Goal: Register for event/course

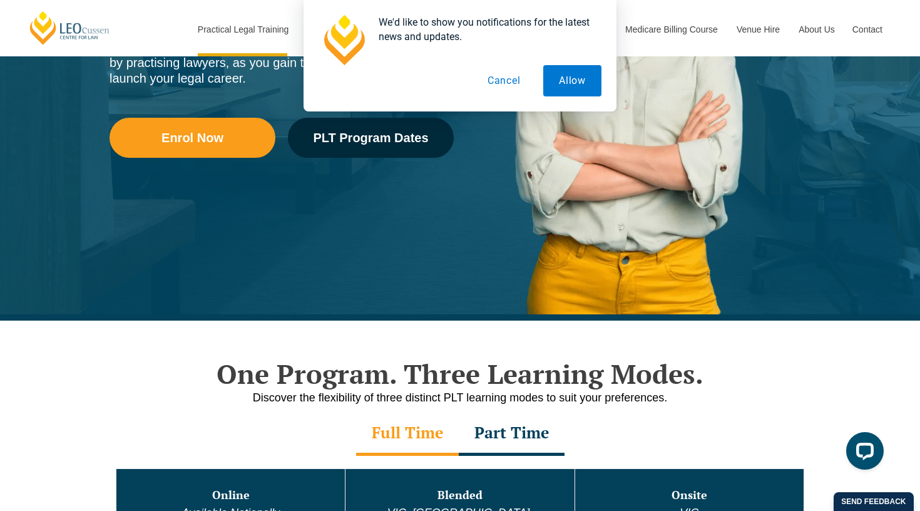
click at [496, 86] on button "Cancel" at bounding box center [504, 80] width 64 height 31
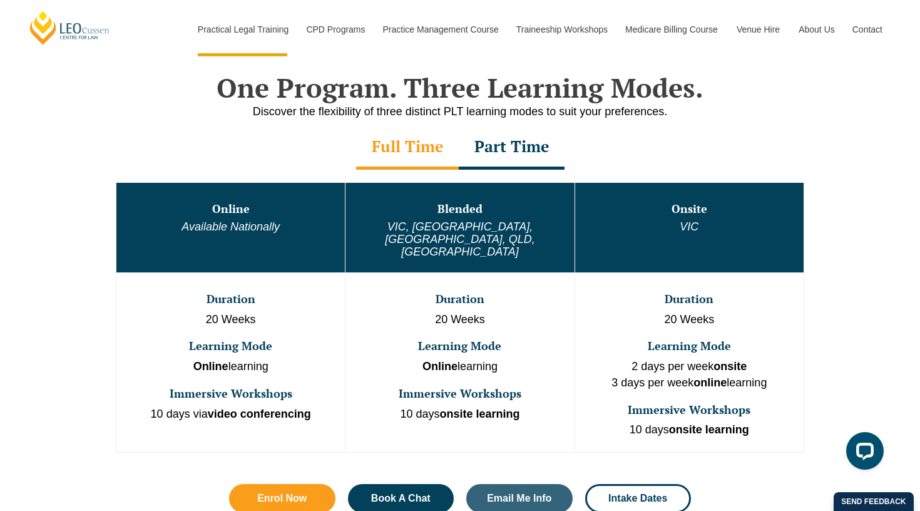
scroll to position [603, 0]
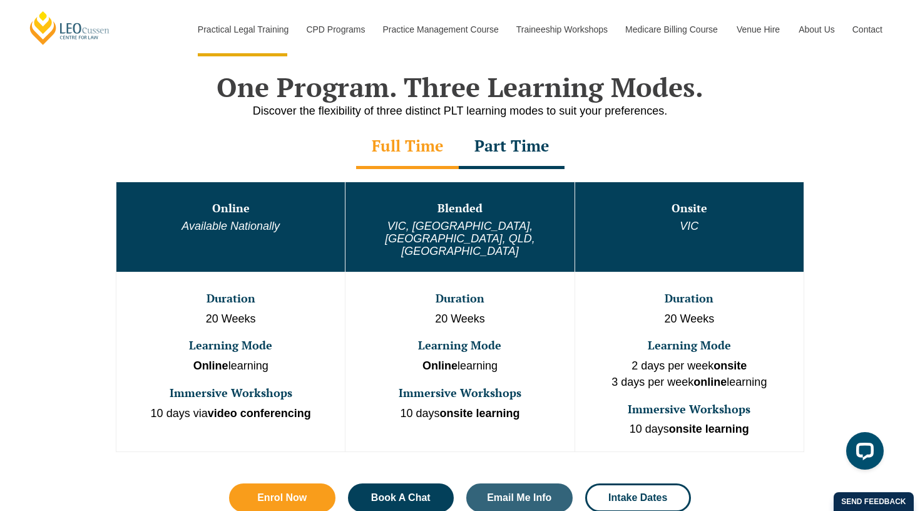
click at [510, 148] on div "Part Time" at bounding box center [512, 147] width 106 height 44
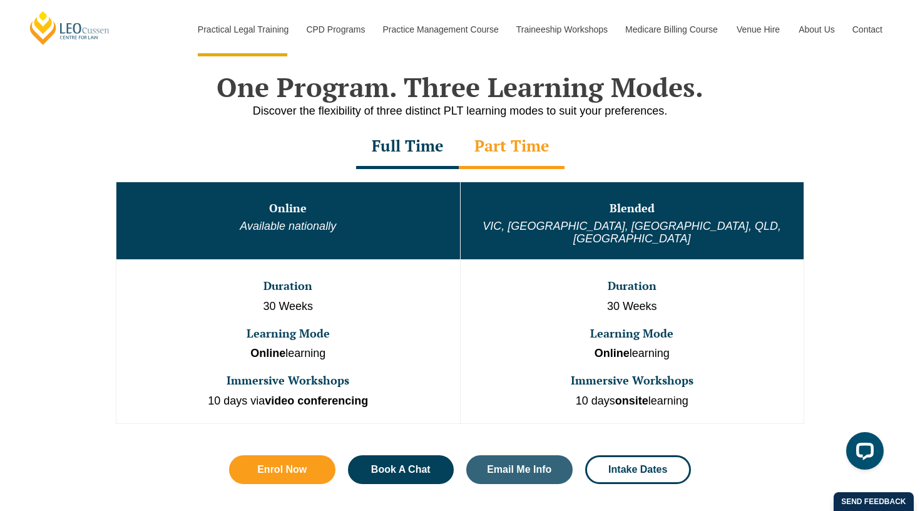
click at [429, 144] on div "Full Time" at bounding box center [407, 147] width 103 height 44
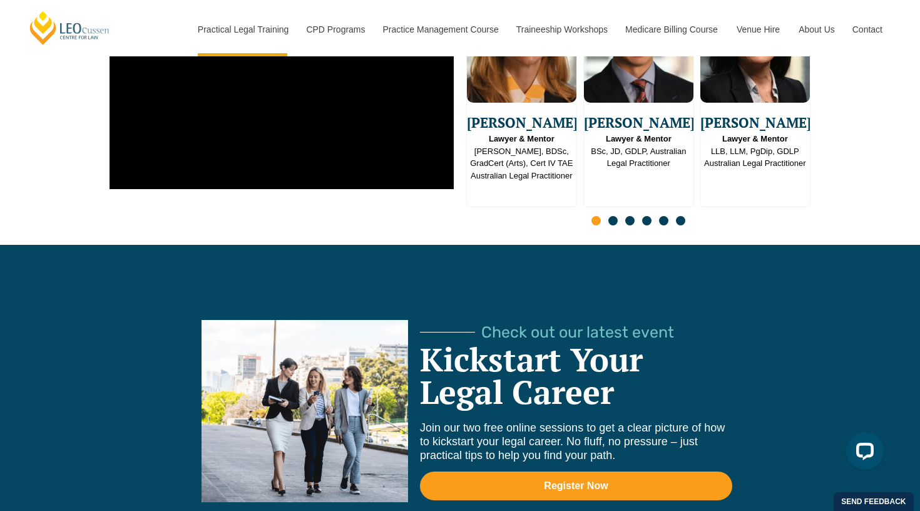
scroll to position [3345, 0]
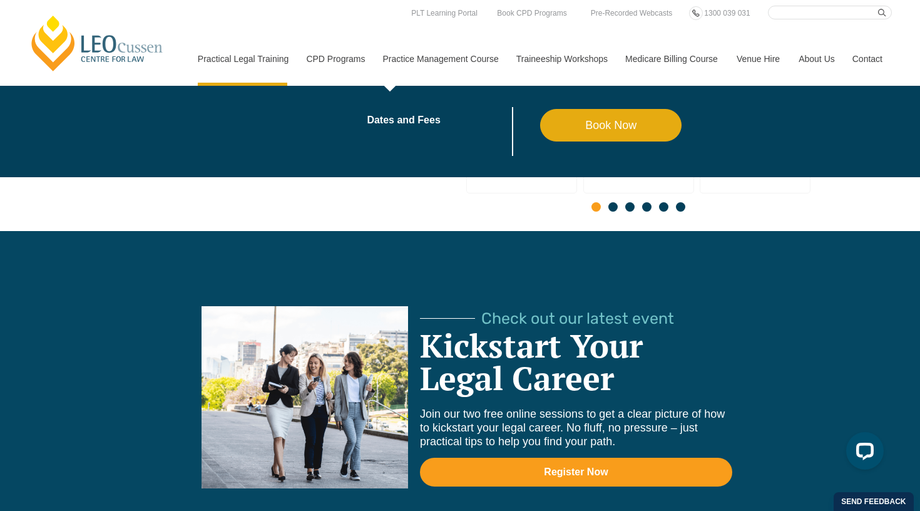
click at [370, 126] on li "Dates and Fees" at bounding box center [453, 131] width 173 height 49
click at [370, 121] on link "Dates and Fees" at bounding box center [453, 120] width 173 height 10
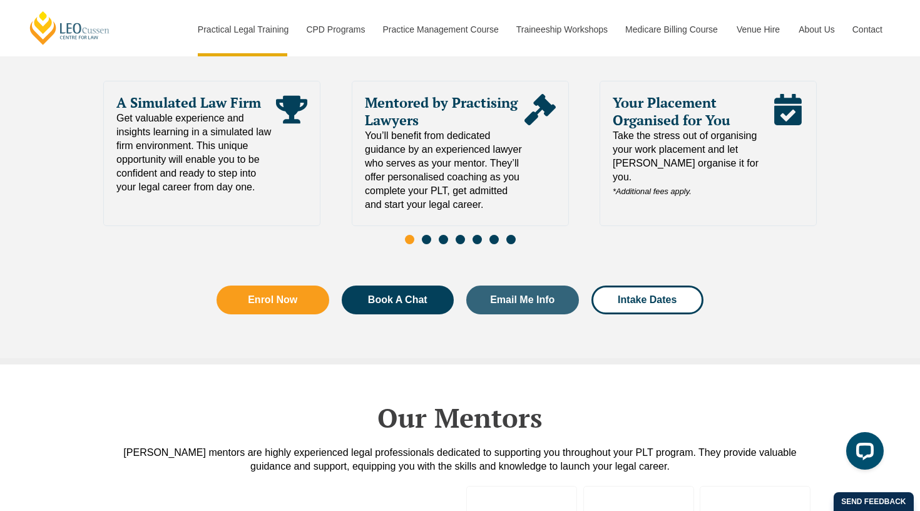
scroll to position [2796, 0]
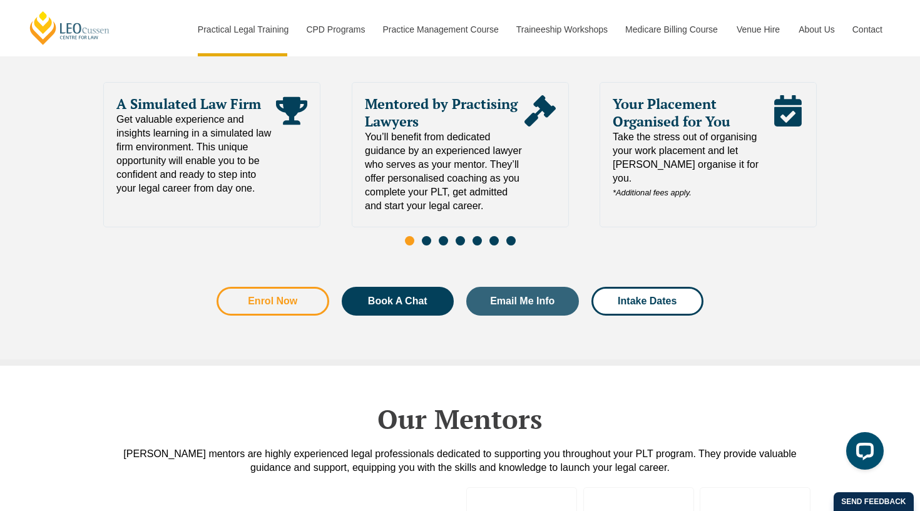
click at [297, 287] on link "Enrol Now" at bounding box center [273, 301] width 113 height 29
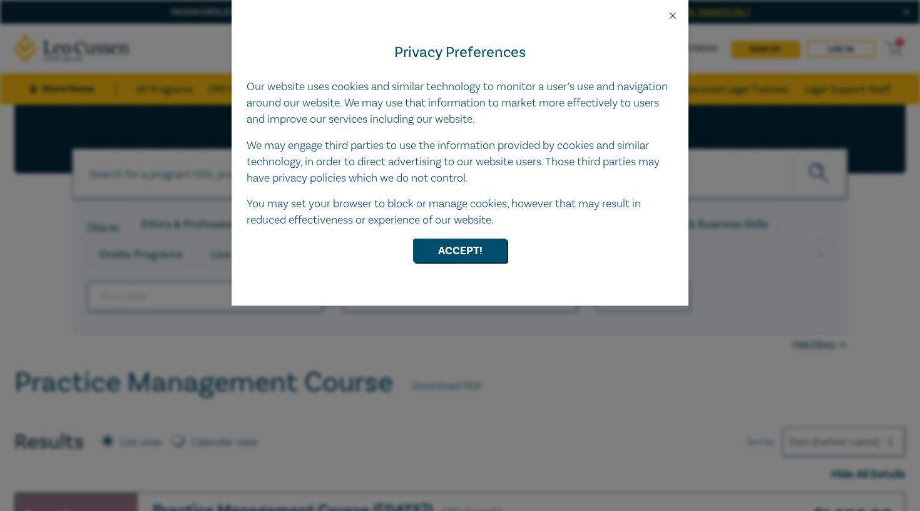
click at [674, 14] on button "Close" at bounding box center [672, 15] width 11 height 11
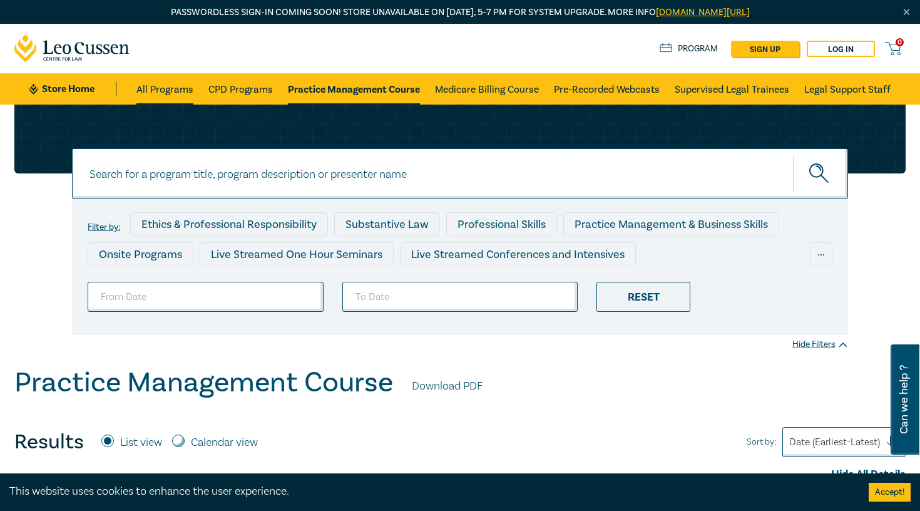
click at [162, 81] on link "All Programs" at bounding box center [164, 88] width 57 height 31
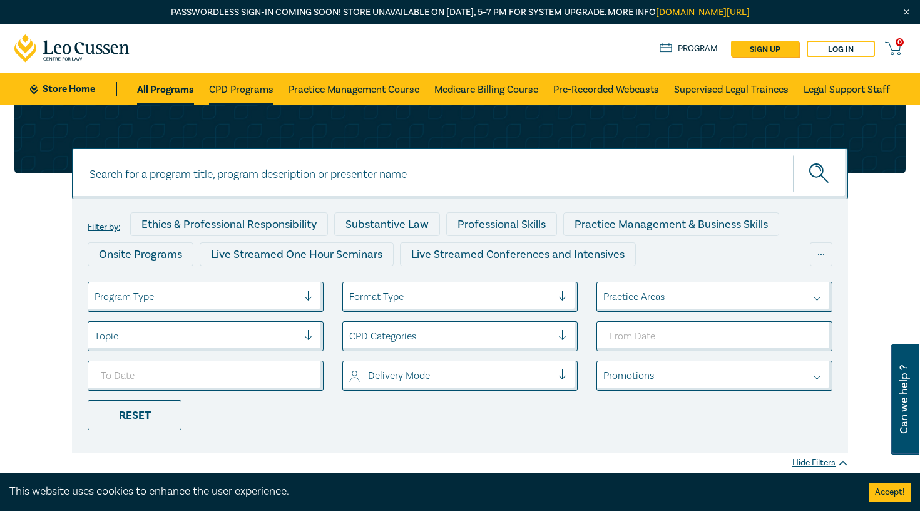
click at [245, 84] on link "CPD Programs" at bounding box center [241, 88] width 64 height 31
